Goal: Task Accomplishment & Management: Manage account settings

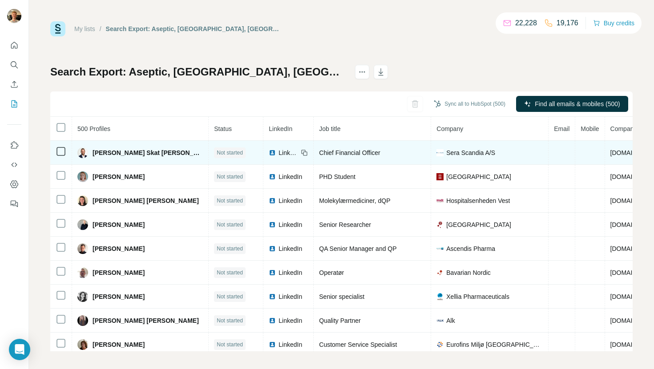
scroll to position [4, 0]
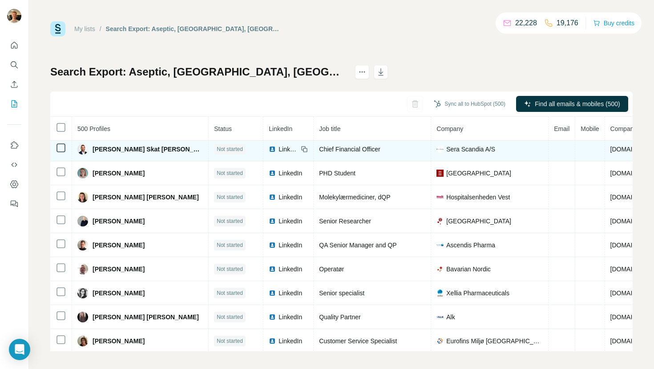
click at [144, 148] on span "[PERSON_NAME] Skat [PERSON_NAME]" at bounding box center [147, 149] width 110 height 9
click at [278, 152] on span "LinkedIn" at bounding box center [288, 149] width 20 height 9
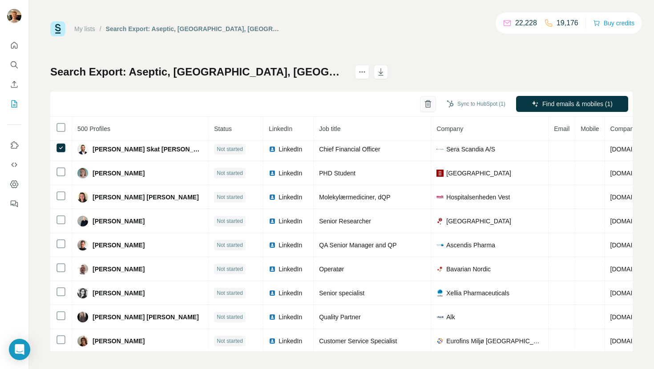
click at [426, 108] on icon "button" at bounding box center [427, 104] width 9 height 9
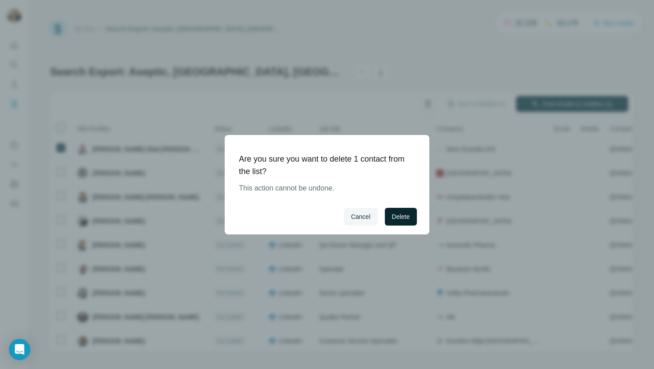
click at [401, 218] on span "Delete" at bounding box center [401, 217] width 18 height 9
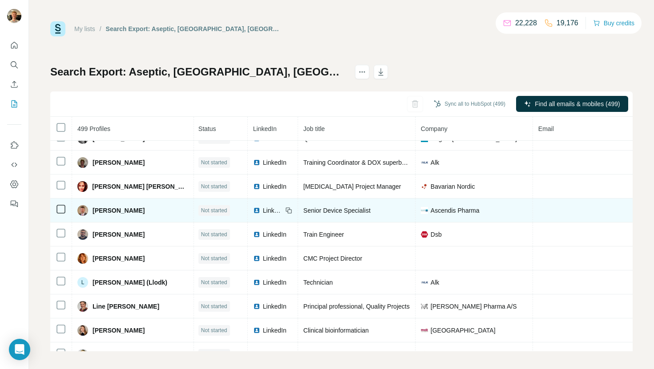
scroll to position [211, 1]
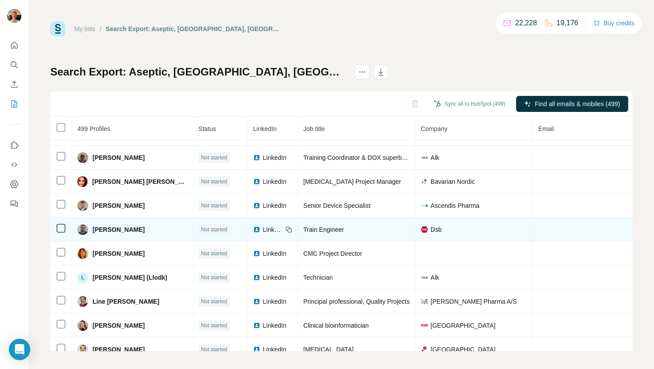
click at [56, 230] on icon at bounding box center [61, 228] width 11 height 11
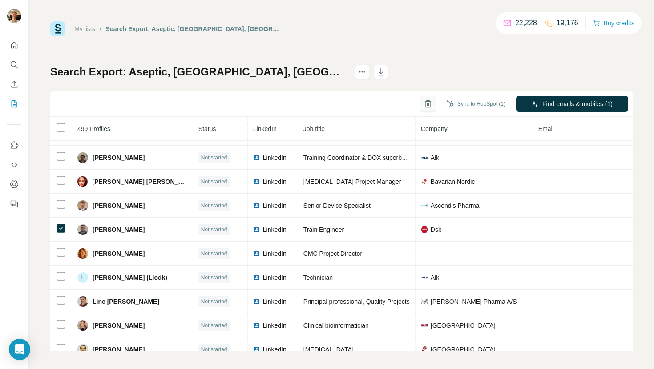
click at [424, 110] on button "button" at bounding box center [428, 104] width 16 height 16
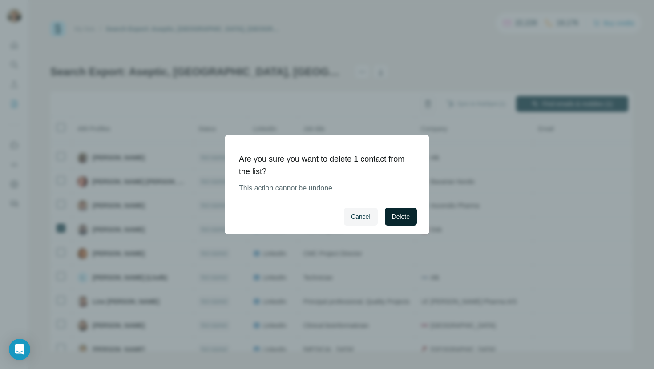
click at [409, 215] on span "Delete" at bounding box center [401, 217] width 18 height 9
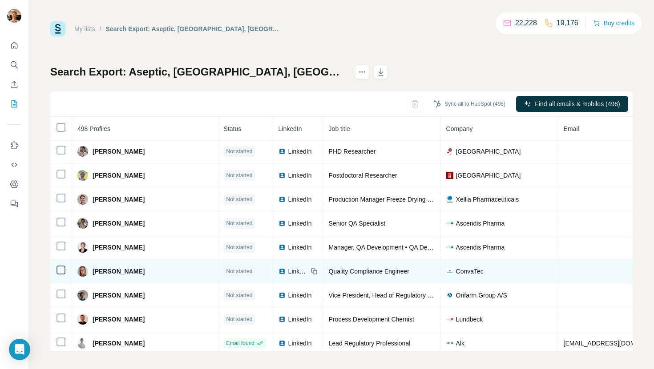
scroll to position [584, 1]
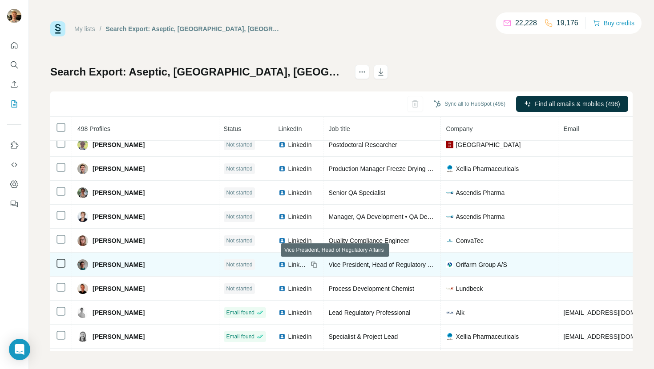
click at [388, 264] on span "Vice President, Head of Regulatory Affairs" at bounding box center [387, 264] width 116 height 7
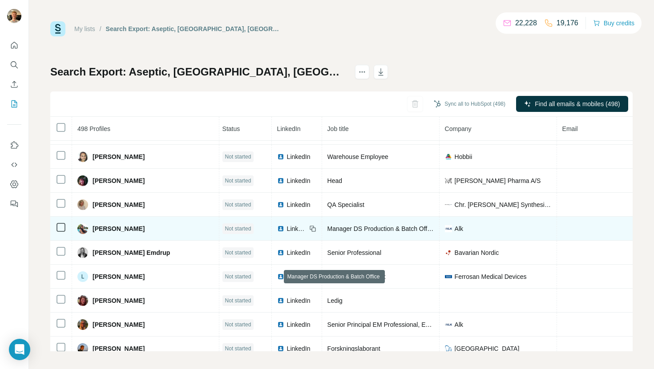
scroll to position [816, 2]
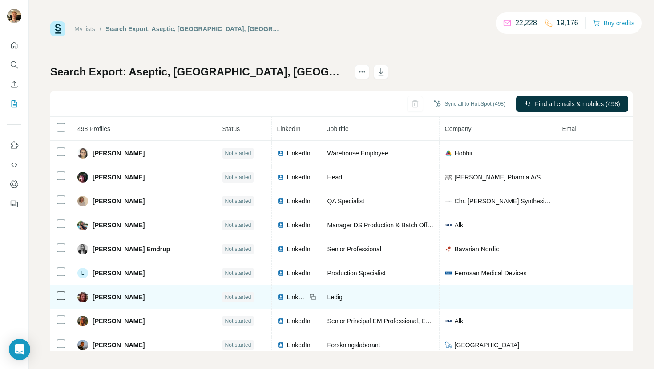
click at [67, 297] on td at bounding box center [61, 297] width 22 height 24
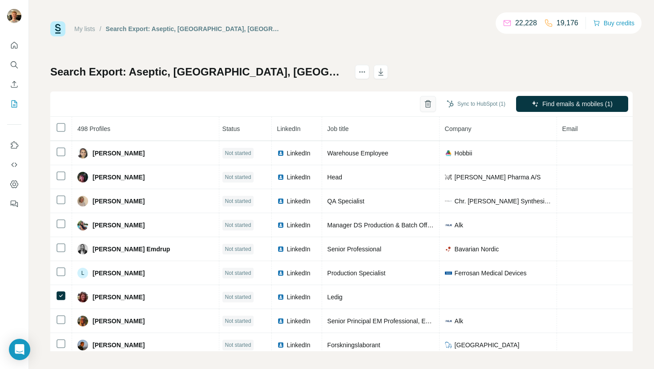
click at [428, 105] on icon "button" at bounding box center [427, 104] width 9 height 9
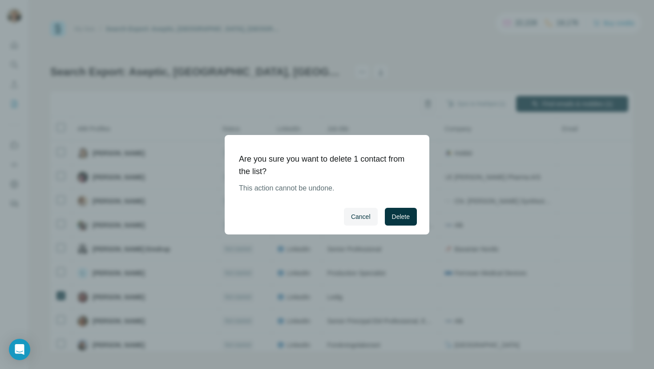
click at [408, 207] on div "Cancel Delete" at bounding box center [327, 217] width 205 height 36
click at [406, 211] on button "Delete" at bounding box center [401, 217] width 32 height 18
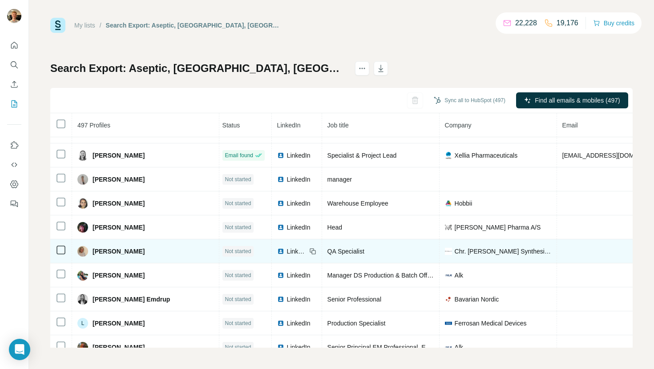
scroll to position [762, 2]
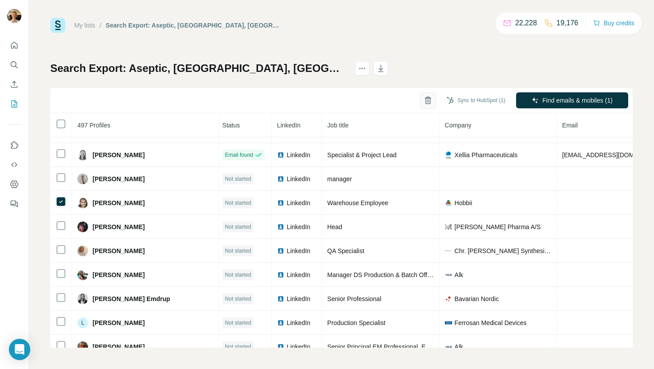
click at [426, 103] on icon "button" at bounding box center [427, 100] width 9 height 9
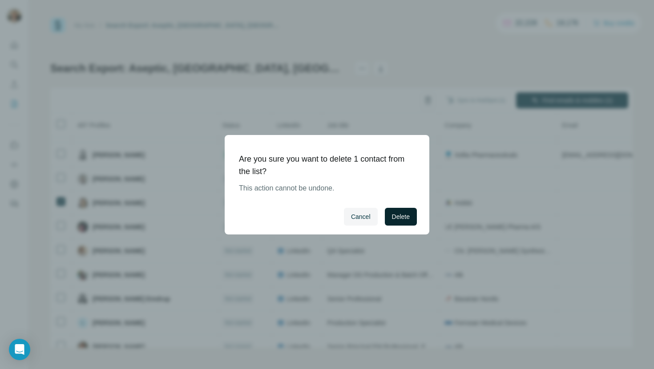
click at [401, 223] on button "Delete" at bounding box center [401, 217] width 32 height 18
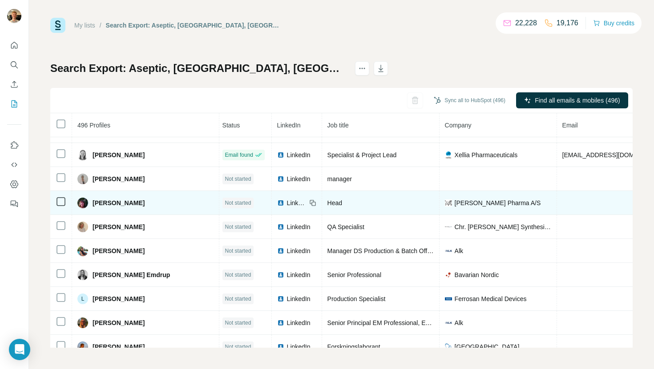
click at [287, 204] on span "LinkedIn" at bounding box center [297, 203] width 20 height 9
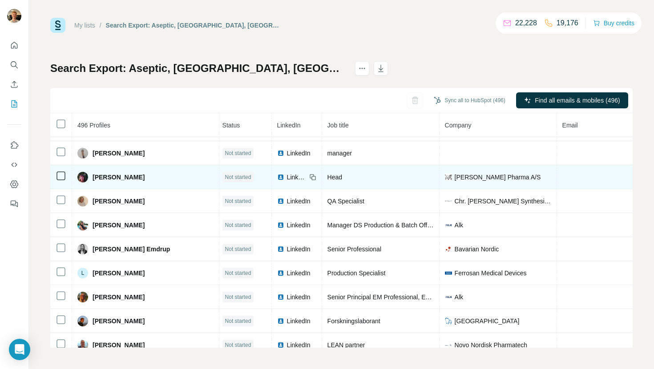
scroll to position [811, 2]
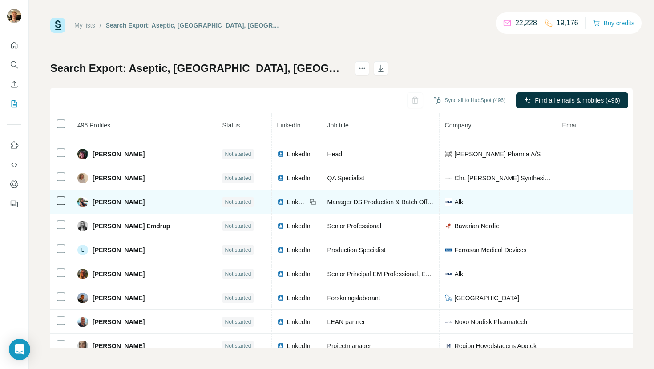
click at [309, 201] on icon at bounding box center [312, 202] width 7 height 7
click at [287, 201] on span "LinkedIn" at bounding box center [297, 202] width 20 height 9
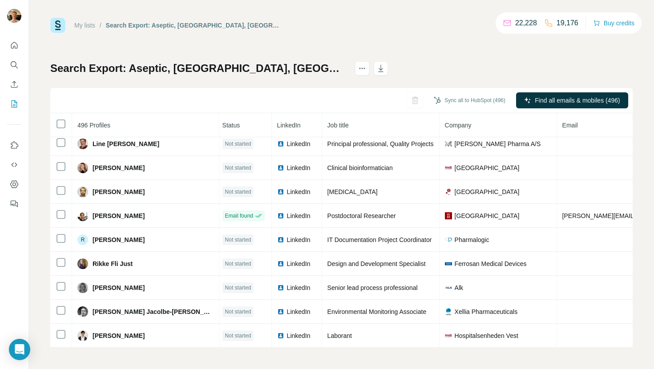
scroll to position [345, 2]
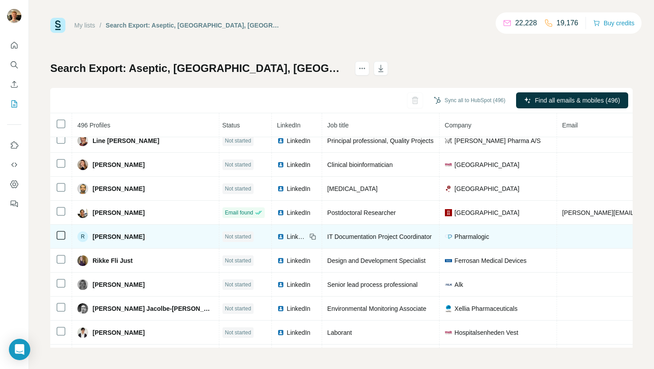
click at [380, 234] on span "IT Documentation Project Coordinator" at bounding box center [379, 236] width 104 height 7
click at [287, 236] on span "LinkedIn" at bounding box center [297, 237] width 20 height 9
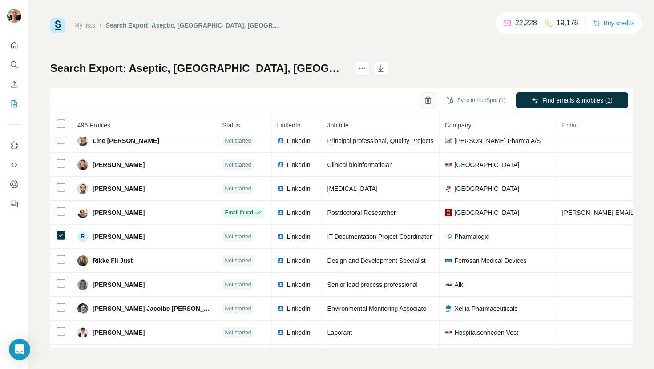
click at [420, 101] on button "button" at bounding box center [428, 100] width 16 height 16
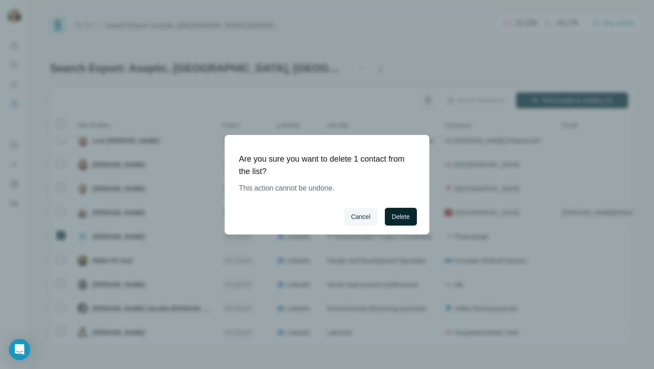
click at [398, 219] on span "Delete" at bounding box center [401, 217] width 18 height 9
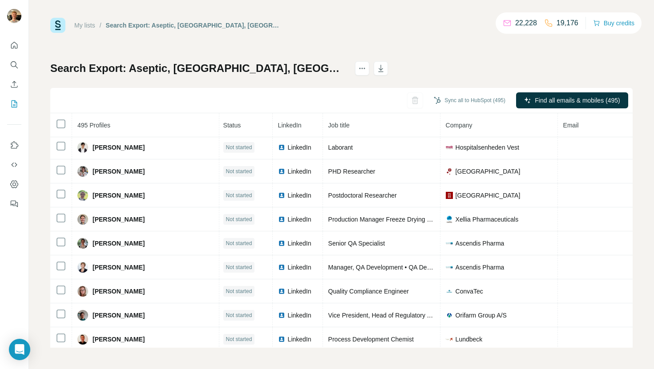
scroll to position [506, 4]
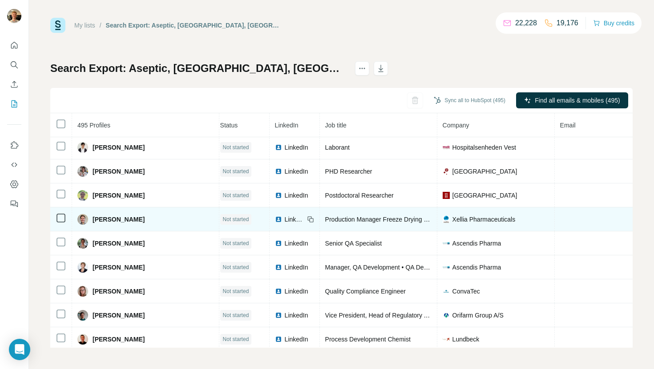
click at [285, 218] on span "LinkedIn" at bounding box center [295, 219] width 20 height 9
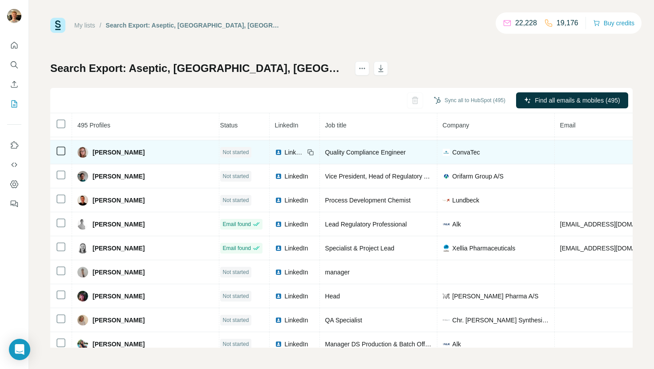
scroll to position [649, 4]
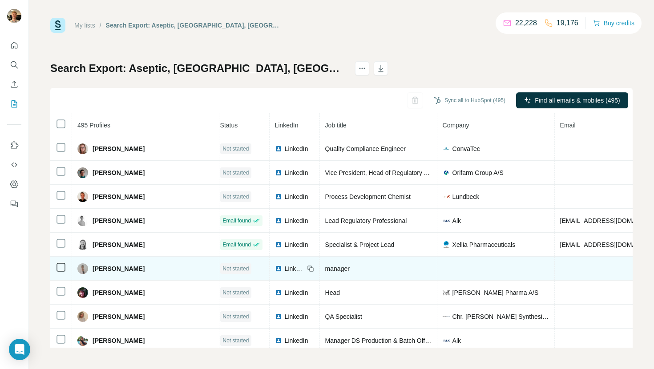
click at [285, 270] on span "LinkedIn" at bounding box center [295, 269] width 20 height 9
click at [55, 266] on td at bounding box center [61, 269] width 22 height 24
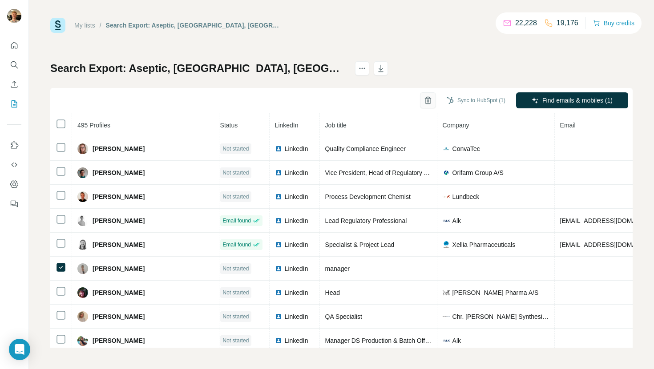
click at [425, 105] on button "button" at bounding box center [428, 100] width 16 height 16
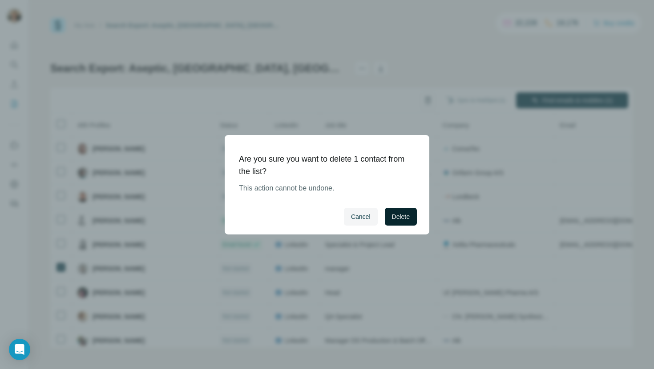
click at [397, 219] on span "Delete" at bounding box center [401, 217] width 18 height 9
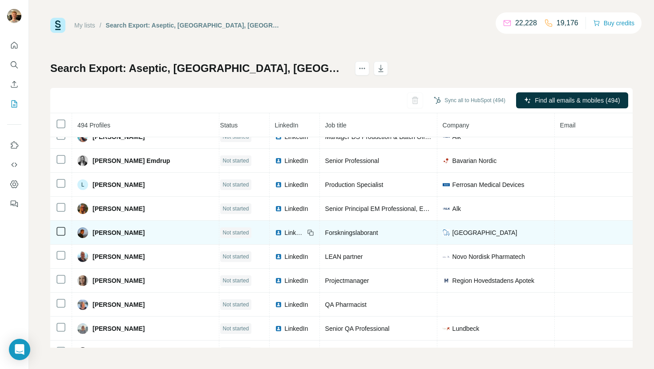
scroll to position [829, 4]
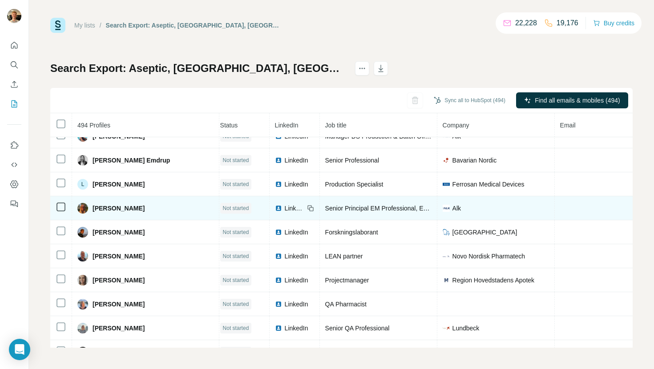
click at [285, 208] on span "LinkedIn" at bounding box center [295, 208] width 20 height 9
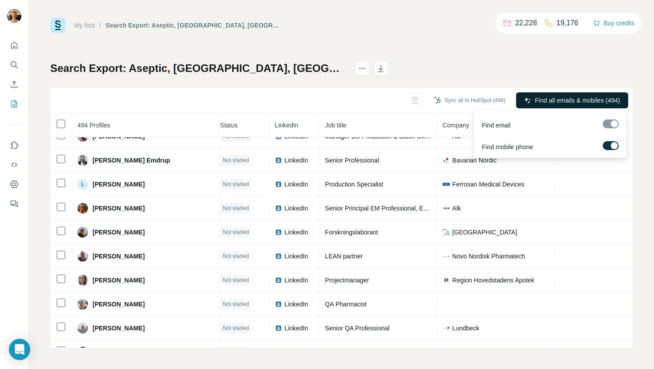
click at [568, 96] on span "Find all emails & mobiles (494)" at bounding box center [576, 100] width 85 height 9
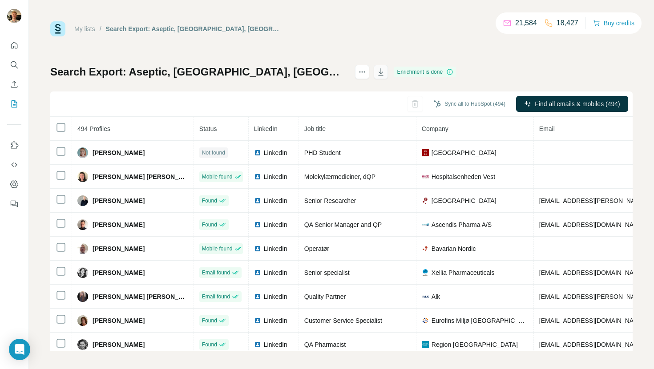
click at [383, 71] on icon "button" at bounding box center [380, 71] width 5 height 7
